Goal: Information Seeking & Learning: Understand process/instructions

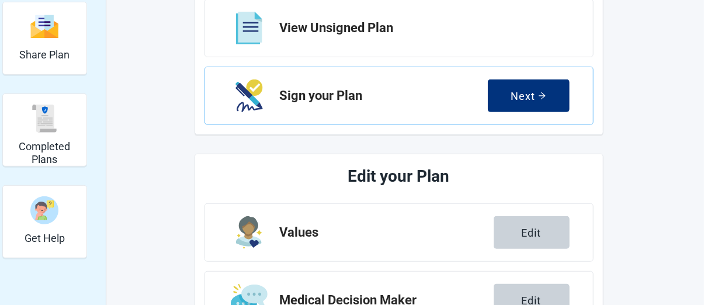
scroll to position [175, 0]
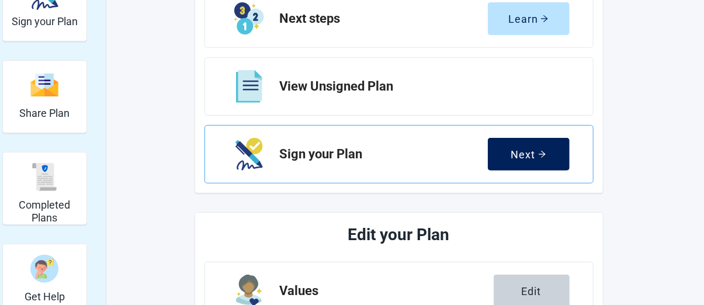
click at [531, 150] on div "Next" at bounding box center [528, 154] width 35 height 12
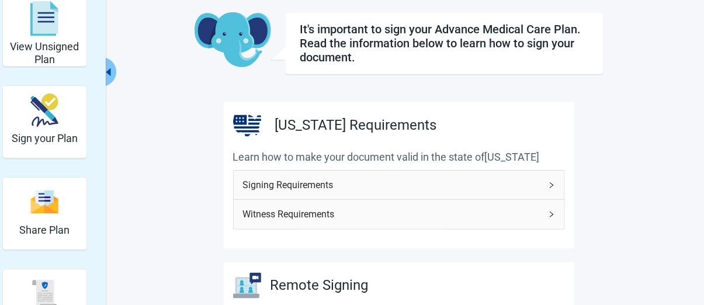
scroll to position [117, 0]
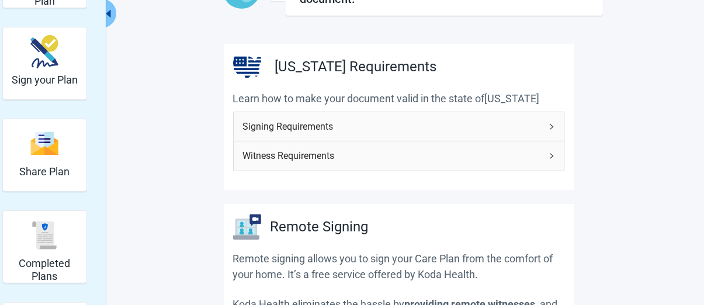
click at [548, 119] on div "Signing Requirements" at bounding box center [399, 126] width 331 height 29
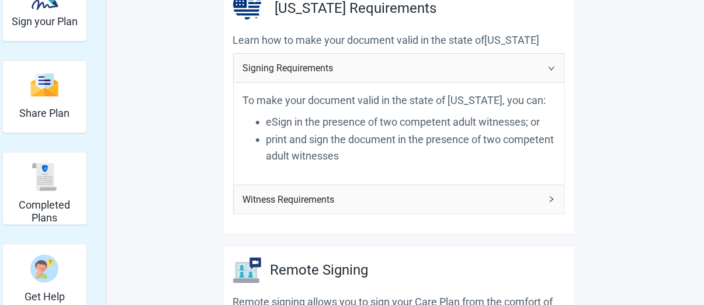
scroll to position [234, 0]
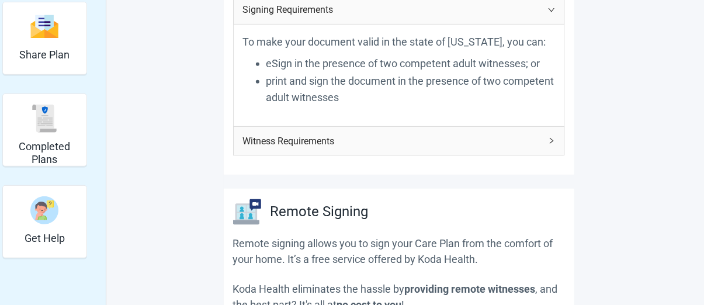
click at [549, 140] on icon "right" at bounding box center [551, 140] width 7 height 7
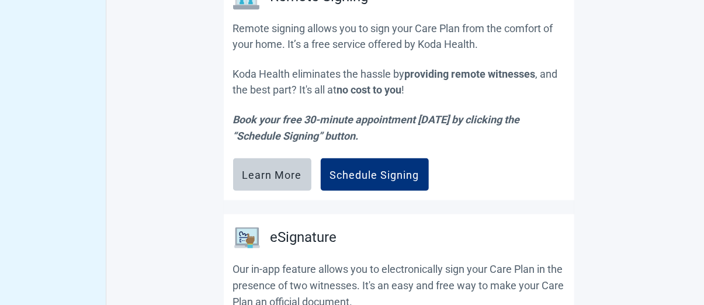
scroll to position [760, 0]
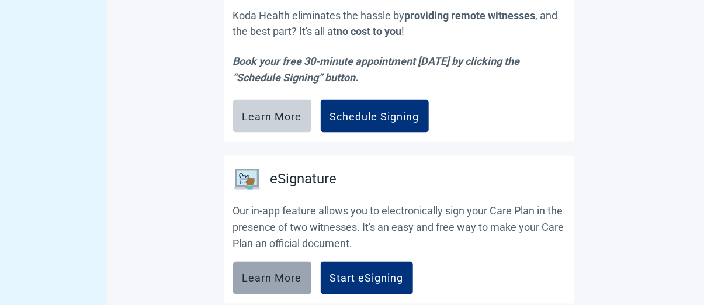
click at [279, 272] on div "Learn More" at bounding box center [273, 278] width 60 height 12
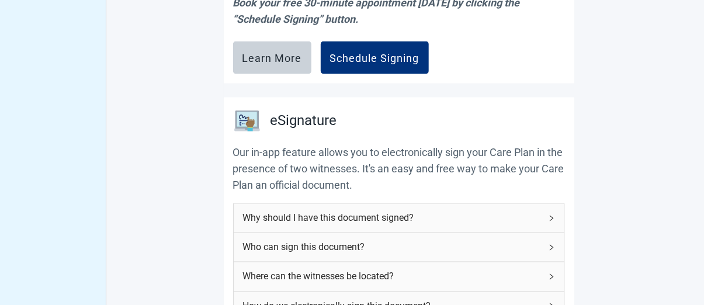
scroll to position [877, 0]
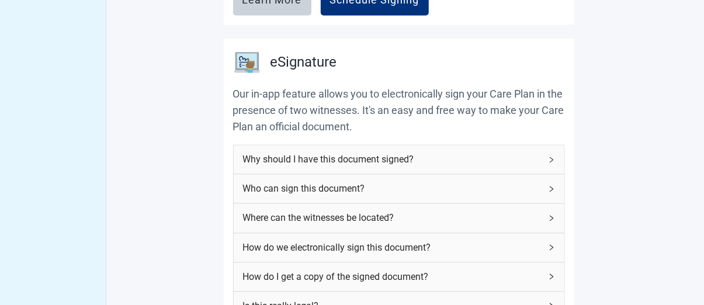
click at [549, 212] on div "Where can the witnesses be located?" at bounding box center [399, 218] width 331 height 29
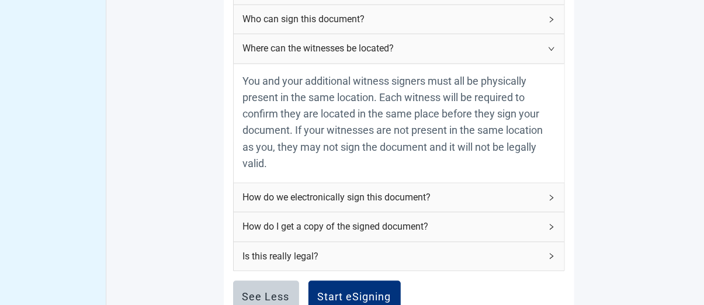
scroll to position [1052, 0]
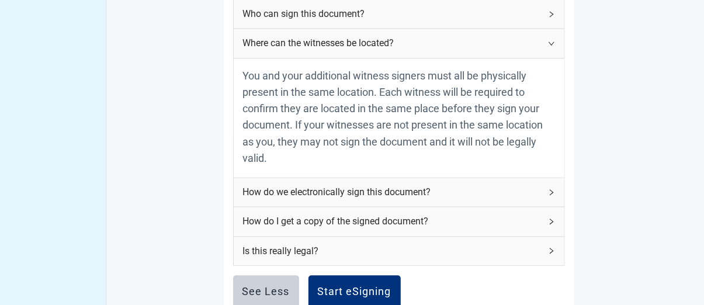
click at [549, 185] on div "How do we electronically sign this document?" at bounding box center [399, 192] width 331 height 29
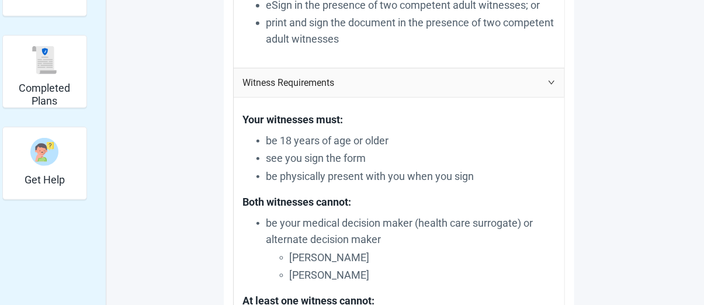
scroll to position [0, 0]
